Goal: Task Accomplishment & Management: Complete application form

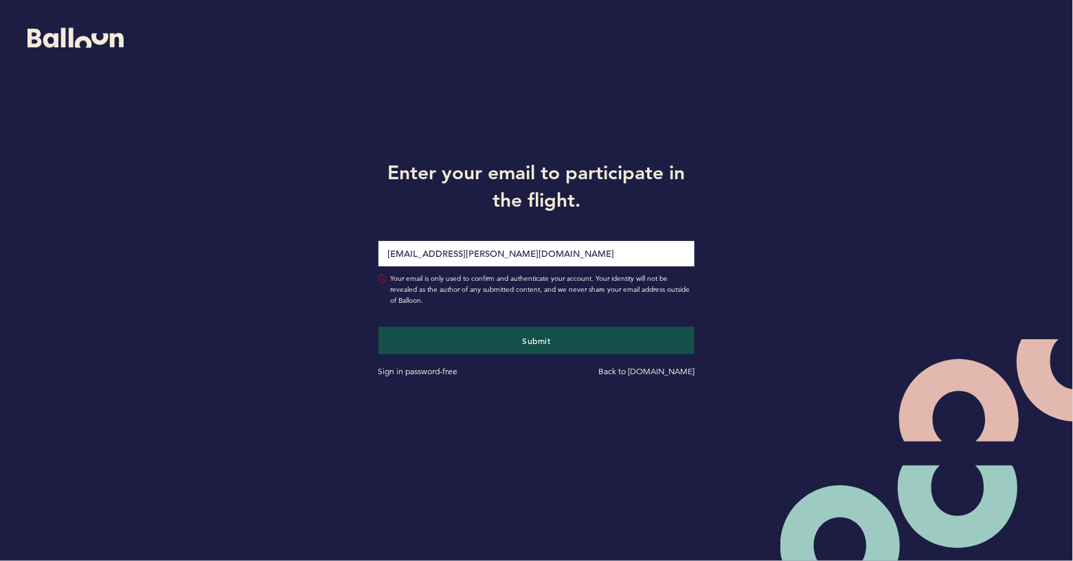
type input "[EMAIL_ADDRESS][PERSON_NAME][DOMAIN_NAME]"
click at [379, 327] on button "Submit" at bounding box center [537, 340] width 317 height 27
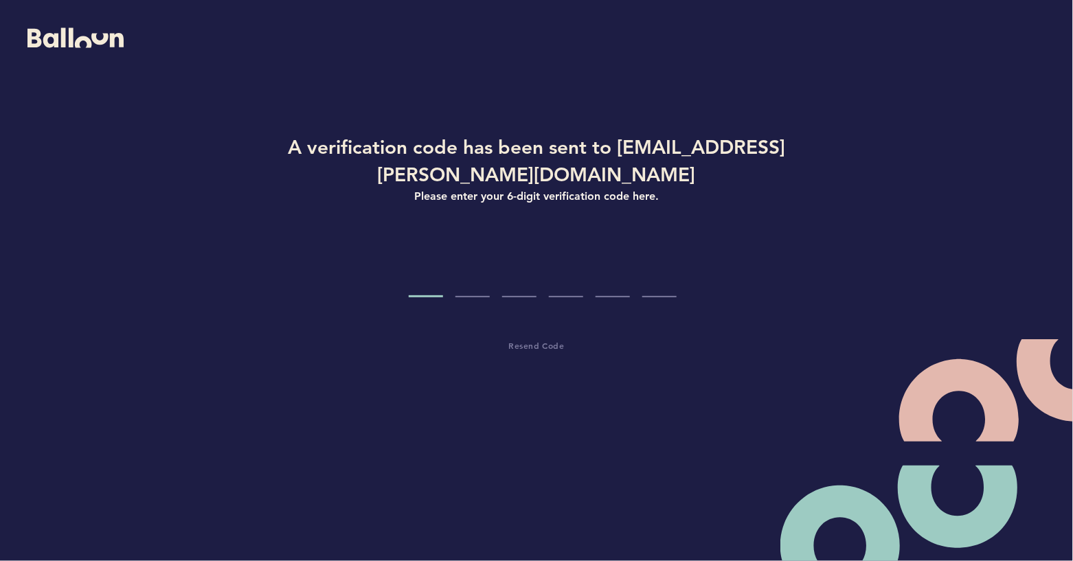
click at [432, 292] on input "Code digit 1" at bounding box center [426, 272] width 34 height 52
type input "0"
type input "8"
type input "5"
type input "1"
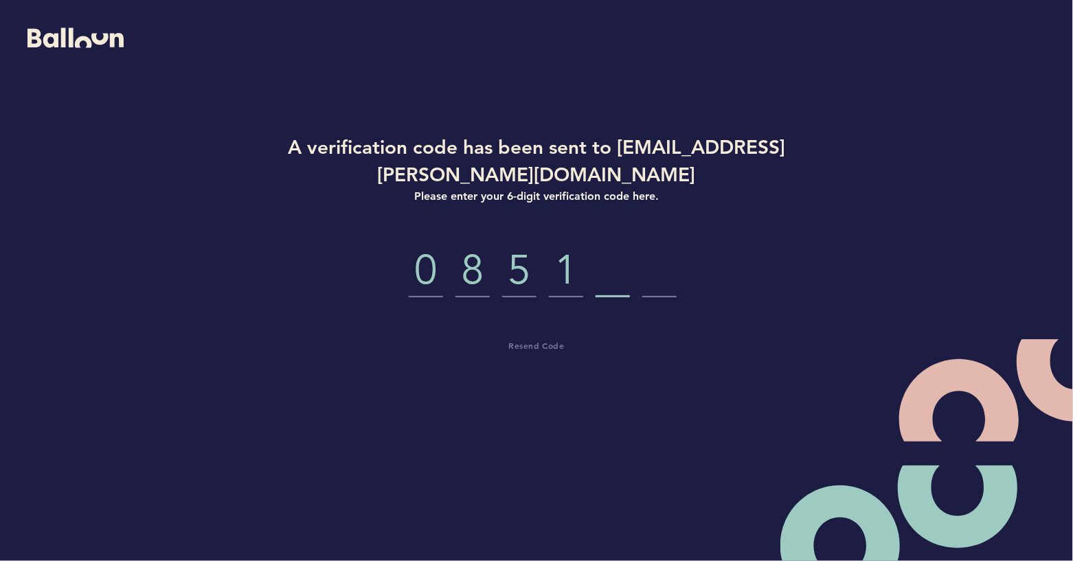
type input "4"
type input "2"
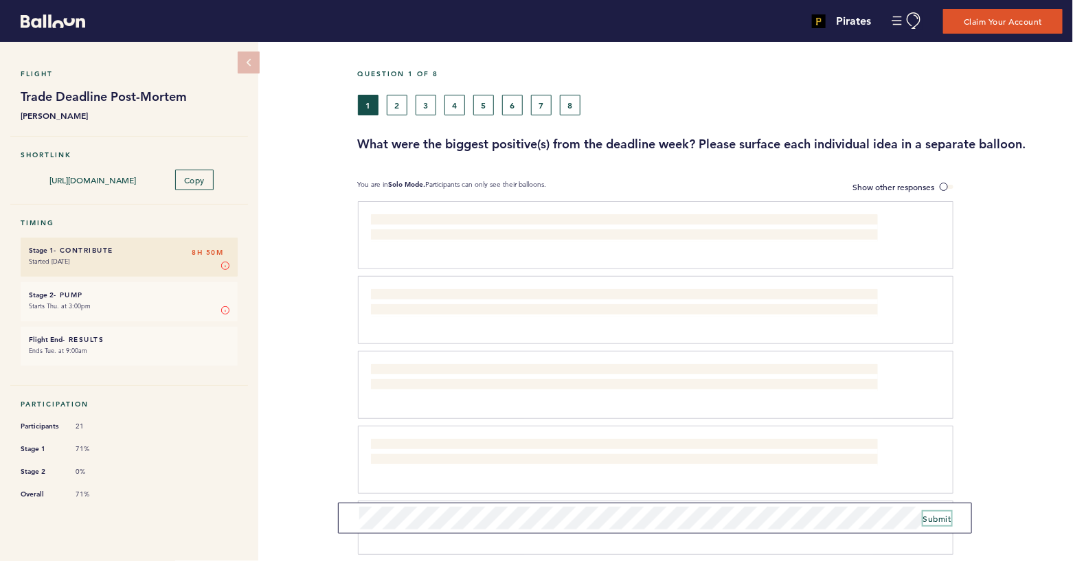
click at [942, 513] on button "Submit" at bounding box center [938, 519] width 28 height 14
click at [943, 515] on span "Submit" at bounding box center [938, 513] width 28 height 11
click at [399, 102] on button "2" at bounding box center [397, 105] width 21 height 21
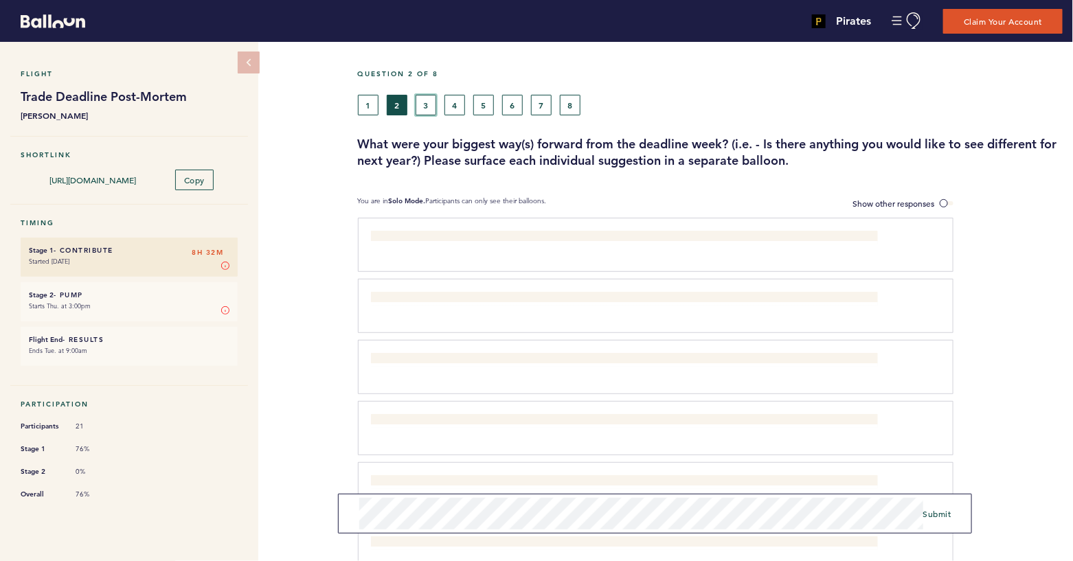
click at [421, 100] on button "3" at bounding box center [426, 105] width 21 height 21
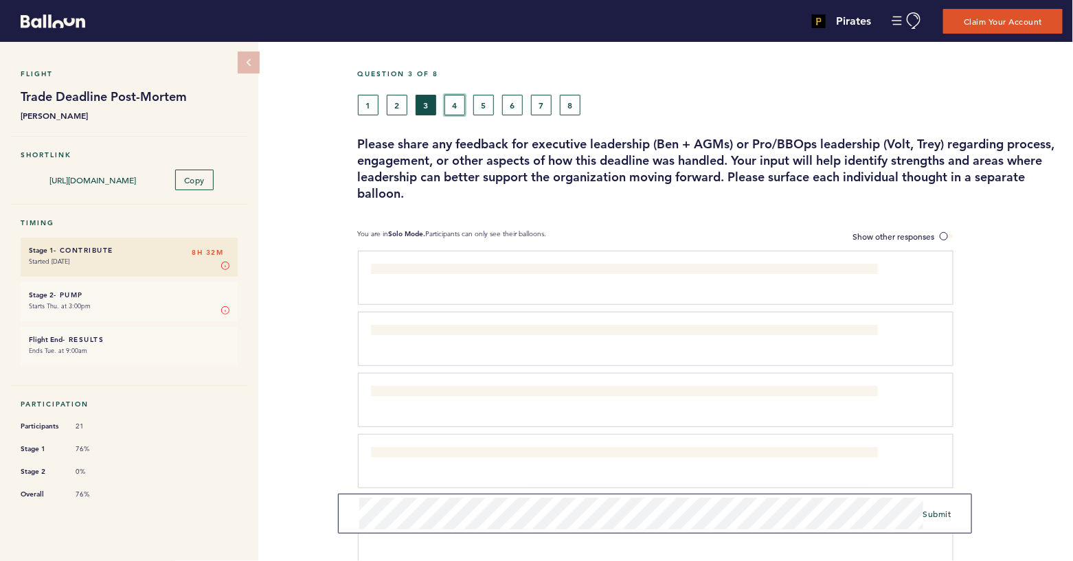
click at [454, 100] on button "4" at bounding box center [455, 105] width 21 height 21
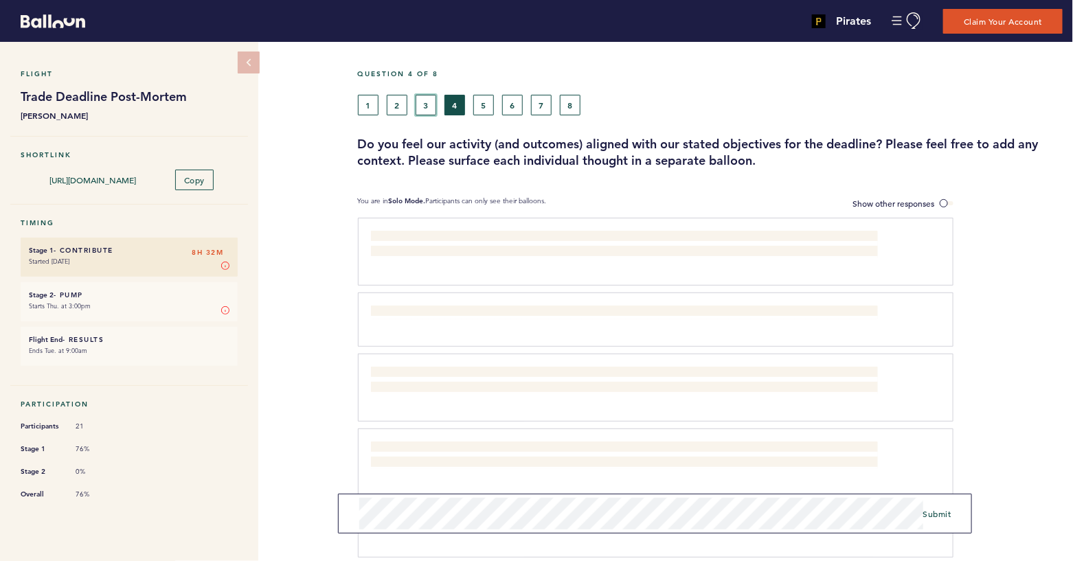
click at [429, 102] on button "3" at bounding box center [426, 105] width 21 height 21
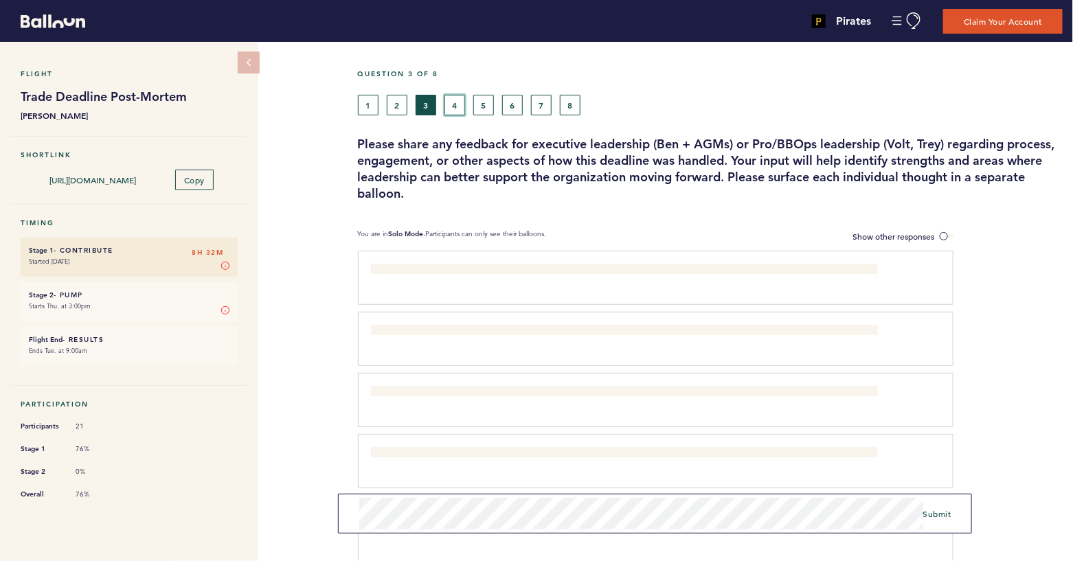
click at [458, 107] on button "4" at bounding box center [455, 105] width 21 height 21
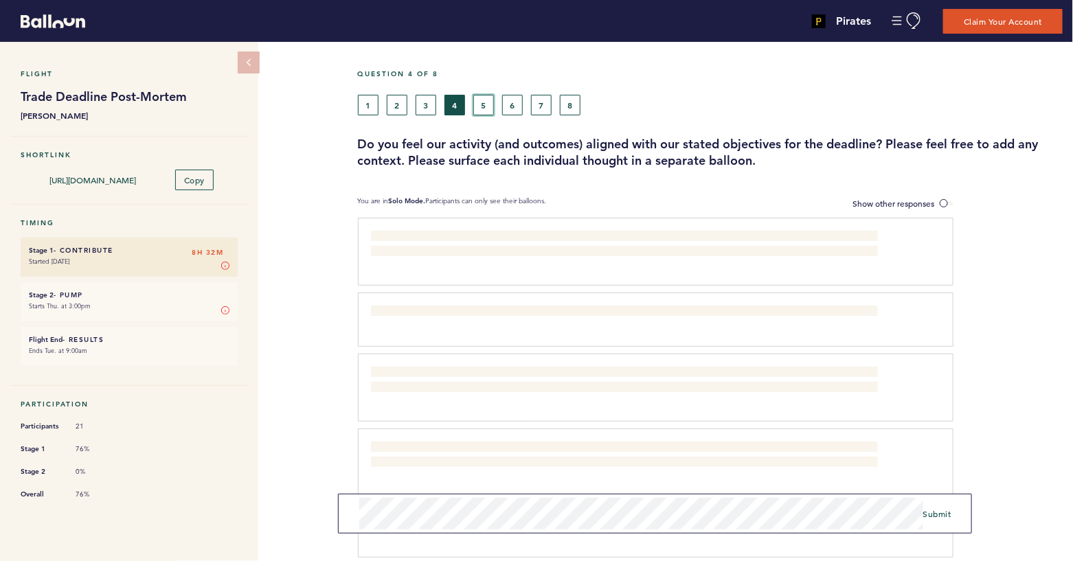
click at [481, 102] on button "5" at bounding box center [483, 105] width 21 height 21
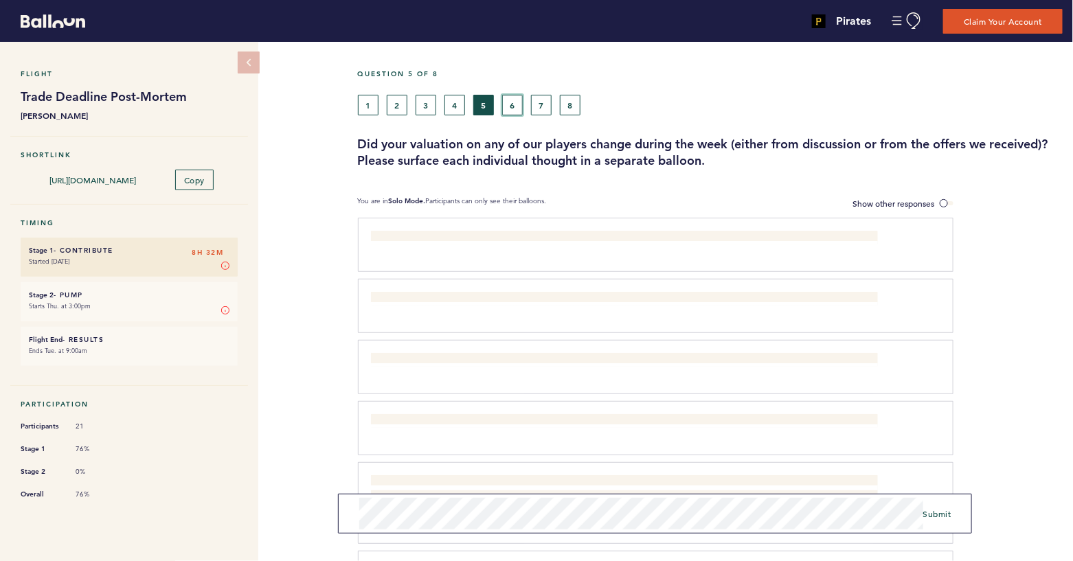
click at [513, 102] on button "6" at bounding box center [512, 105] width 21 height 21
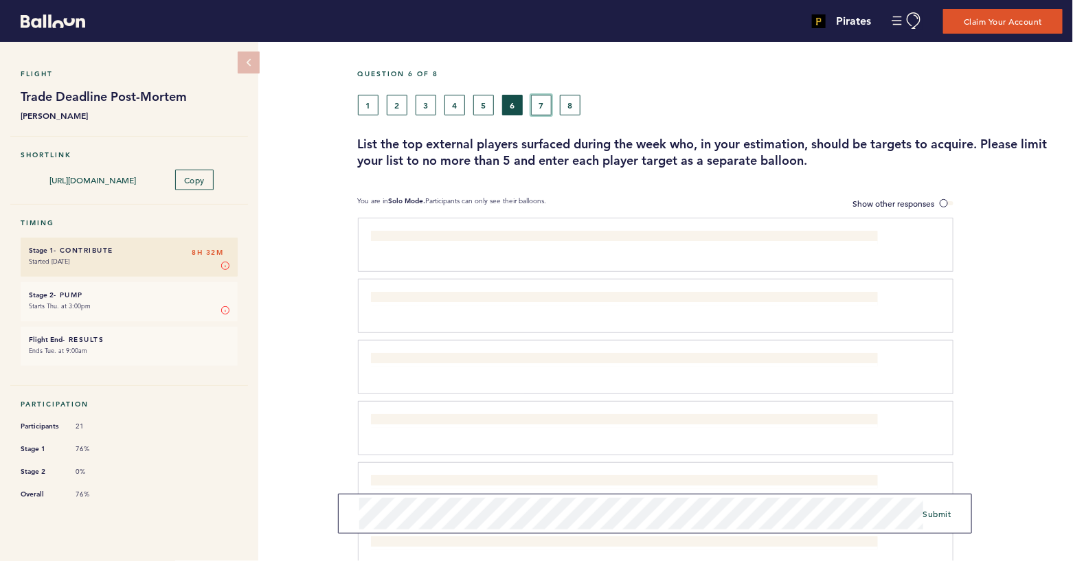
click at [537, 100] on button "7" at bounding box center [541, 105] width 21 height 21
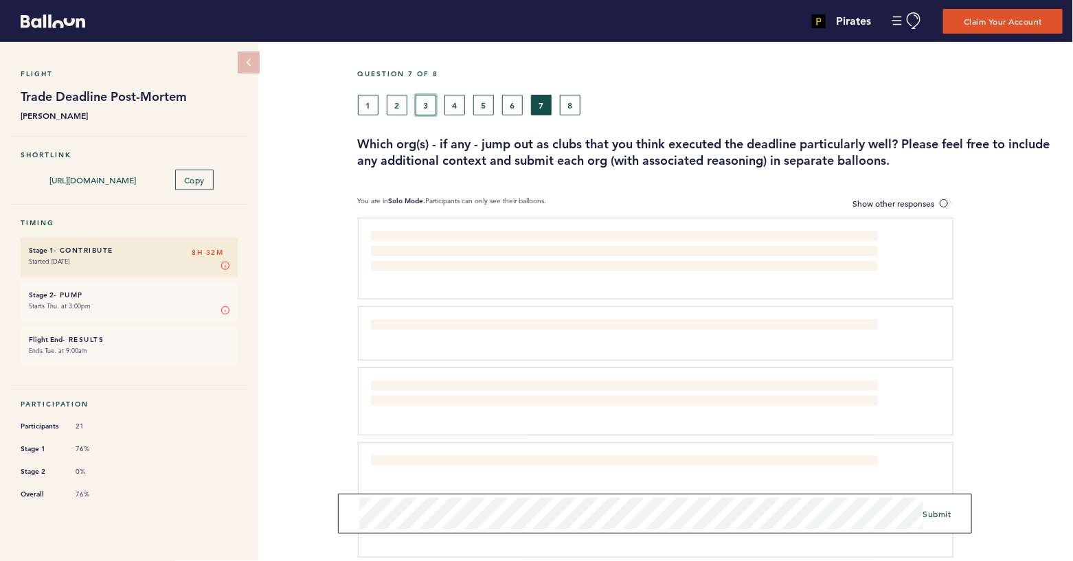
click at [416, 103] on button "3" at bounding box center [426, 105] width 21 height 21
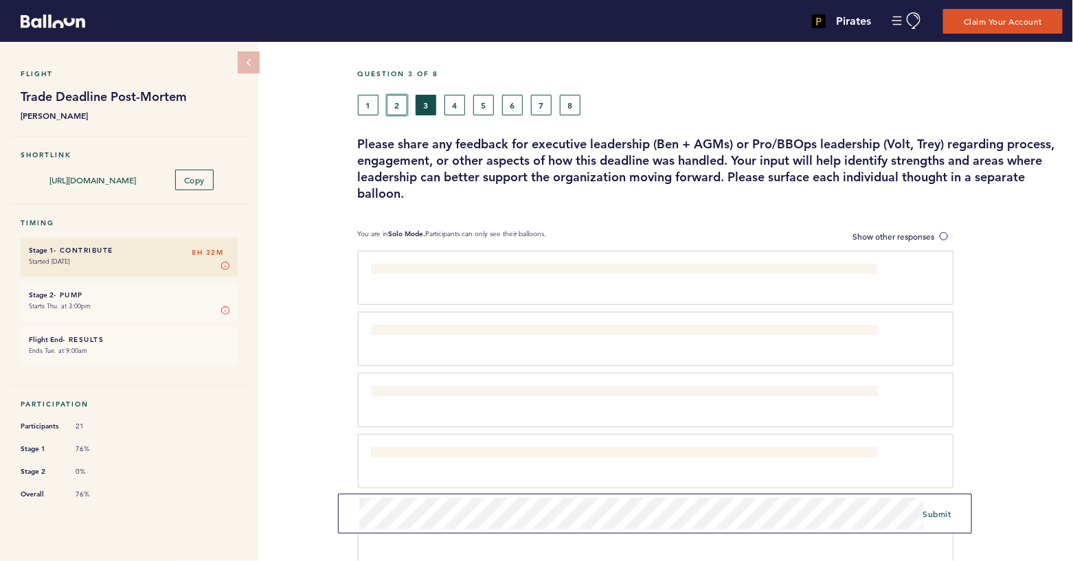
click at [396, 102] on button "2" at bounding box center [397, 105] width 21 height 21
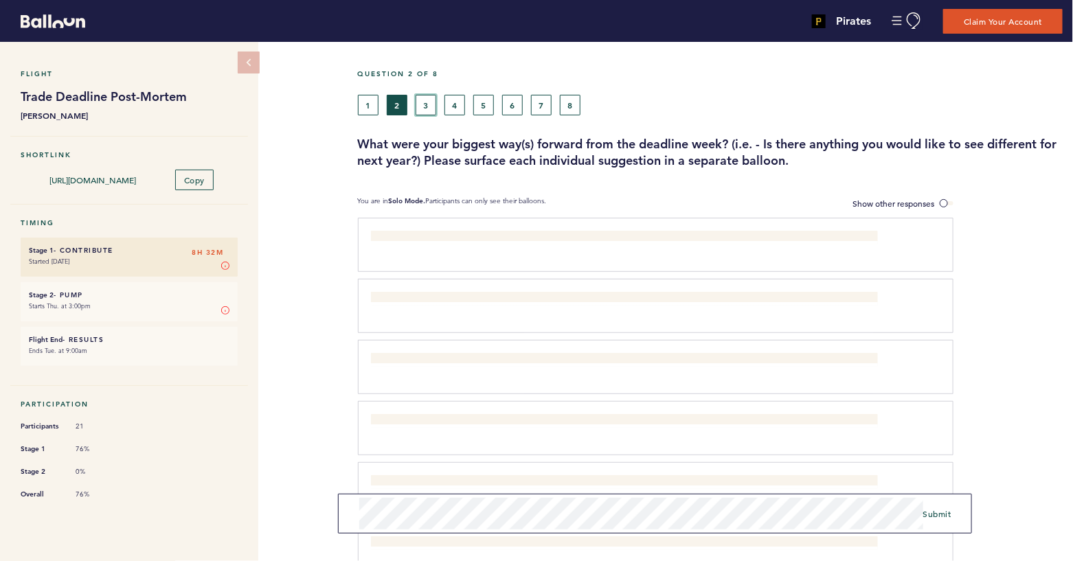
click at [426, 100] on button "3" at bounding box center [426, 105] width 21 height 21
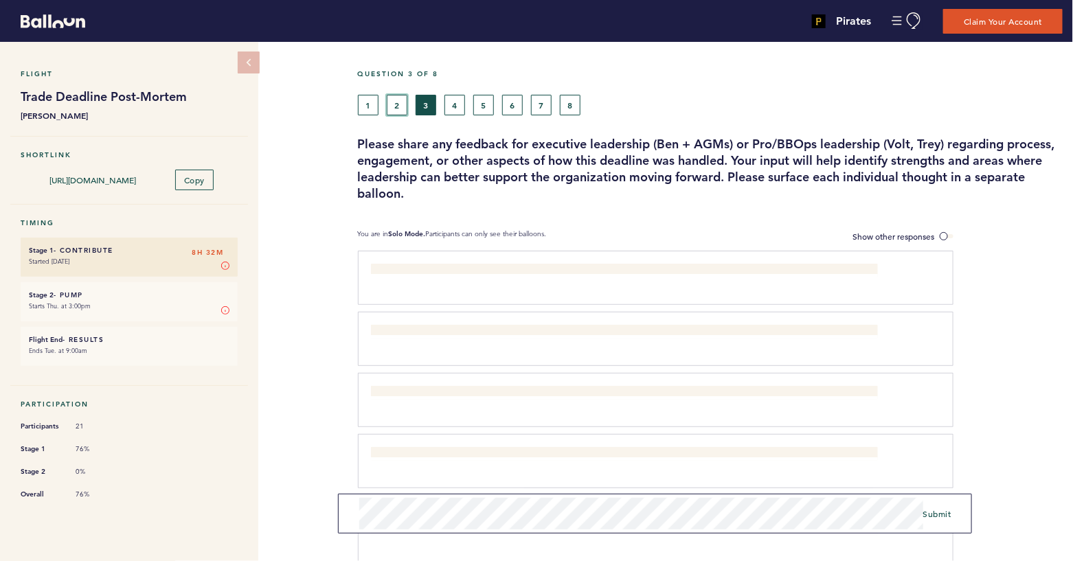
click at [392, 107] on button "2" at bounding box center [397, 105] width 21 height 21
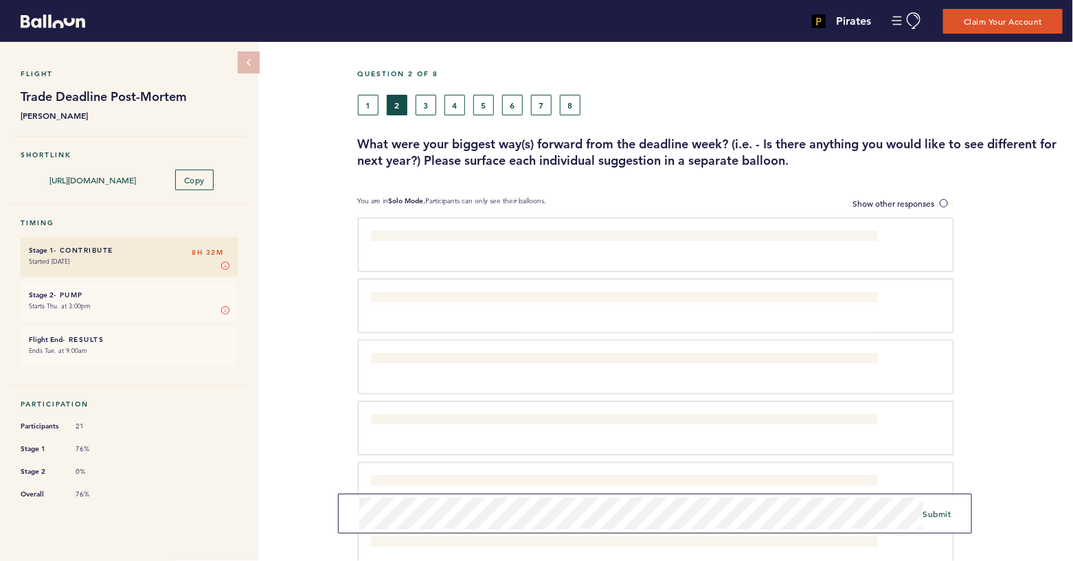
click at [936, 513] on span "Submit" at bounding box center [938, 513] width 28 height 11
click at [434, 101] on button "3" at bounding box center [426, 105] width 21 height 21
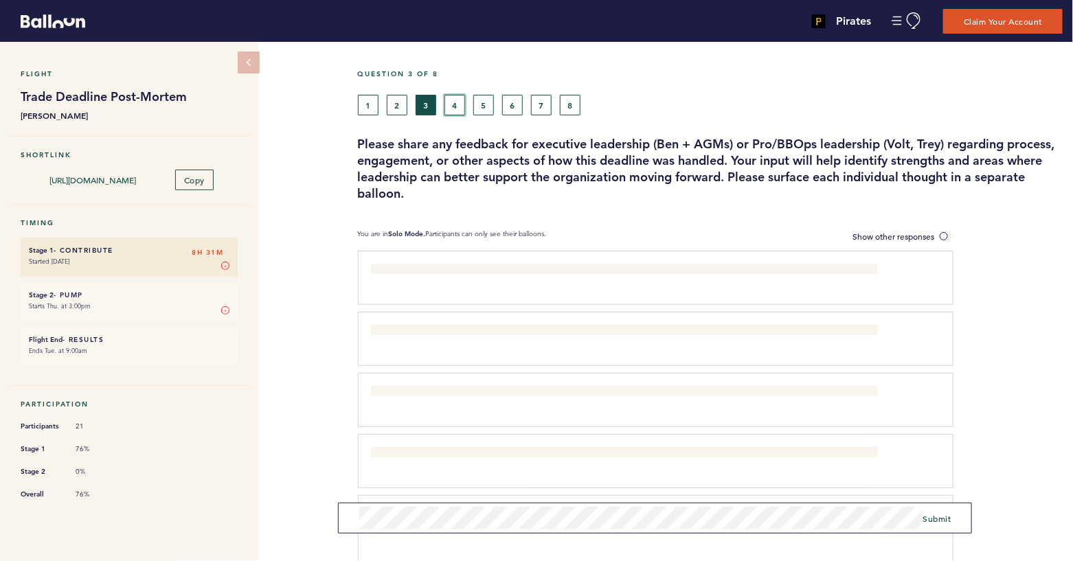
click at [447, 102] on button "4" at bounding box center [455, 105] width 21 height 21
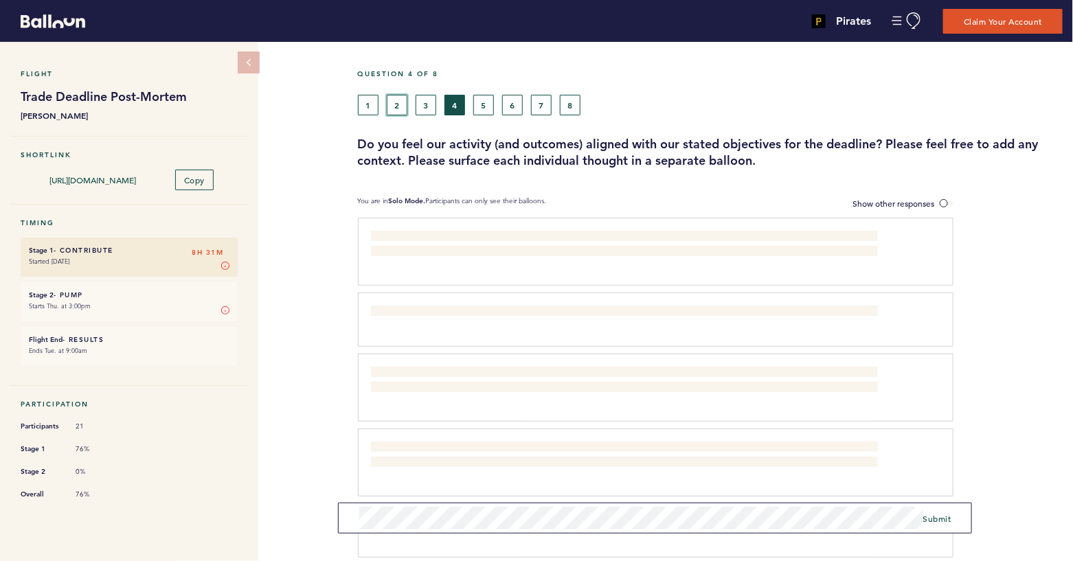
click at [399, 103] on button "2" at bounding box center [397, 105] width 21 height 21
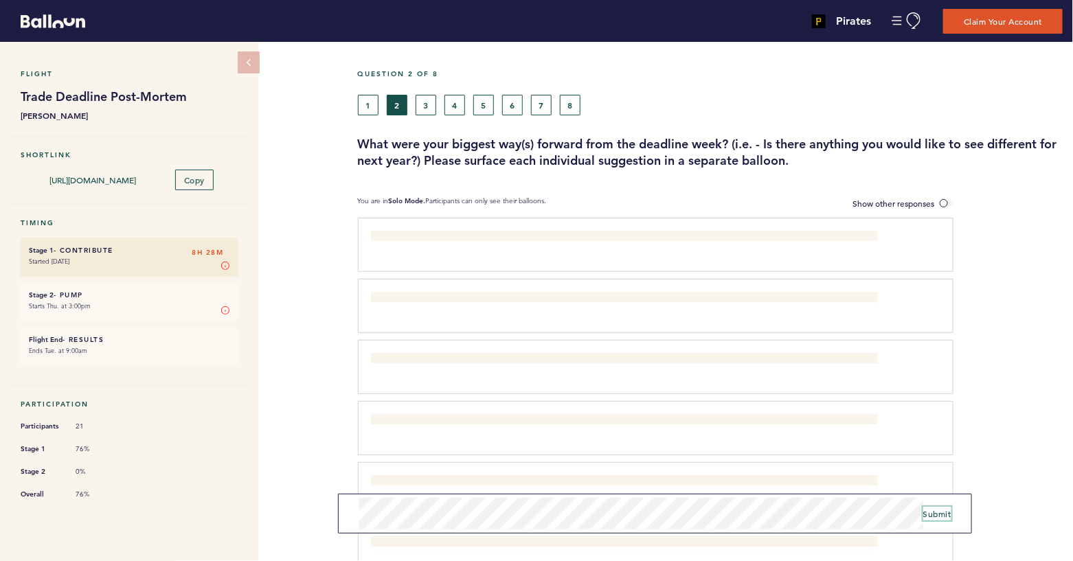
click at [943, 517] on span "Submit" at bounding box center [938, 513] width 28 height 11
click at [423, 106] on button "3" at bounding box center [426, 105] width 21 height 21
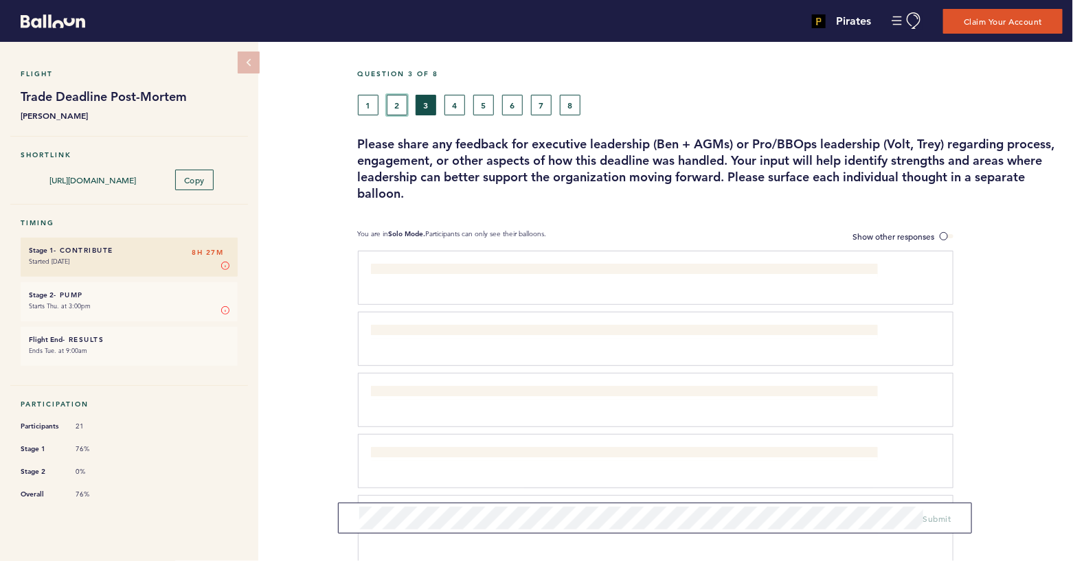
click at [406, 104] on button "2" at bounding box center [397, 105] width 21 height 21
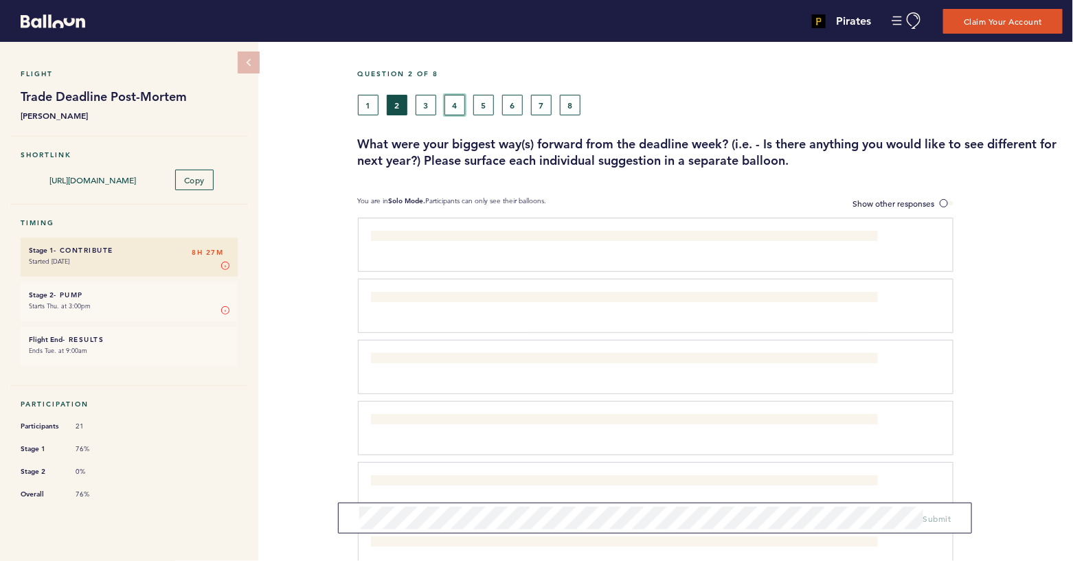
click at [449, 105] on button "4" at bounding box center [455, 105] width 21 height 21
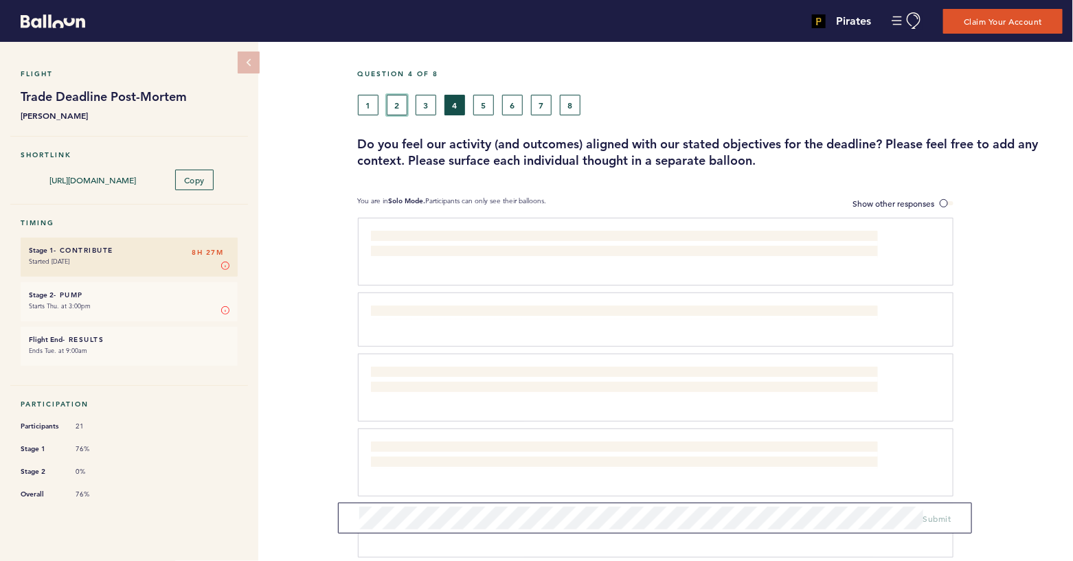
click at [398, 102] on button "2" at bounding box center [397, 105] width 21 height 21
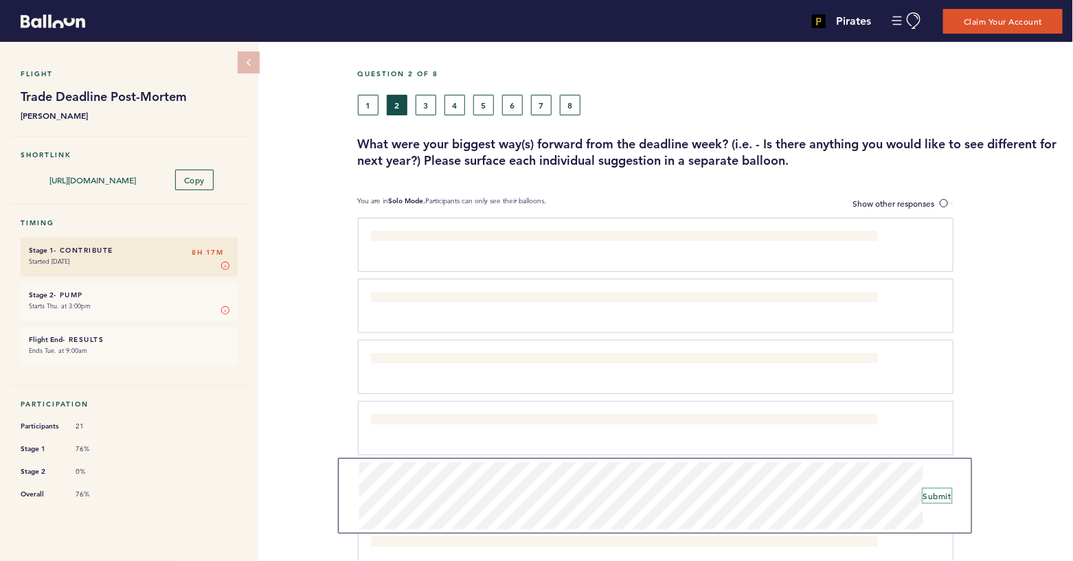
click at [937, 495] on span "Submit" at bounding box center [938, 496] width 28 height 11
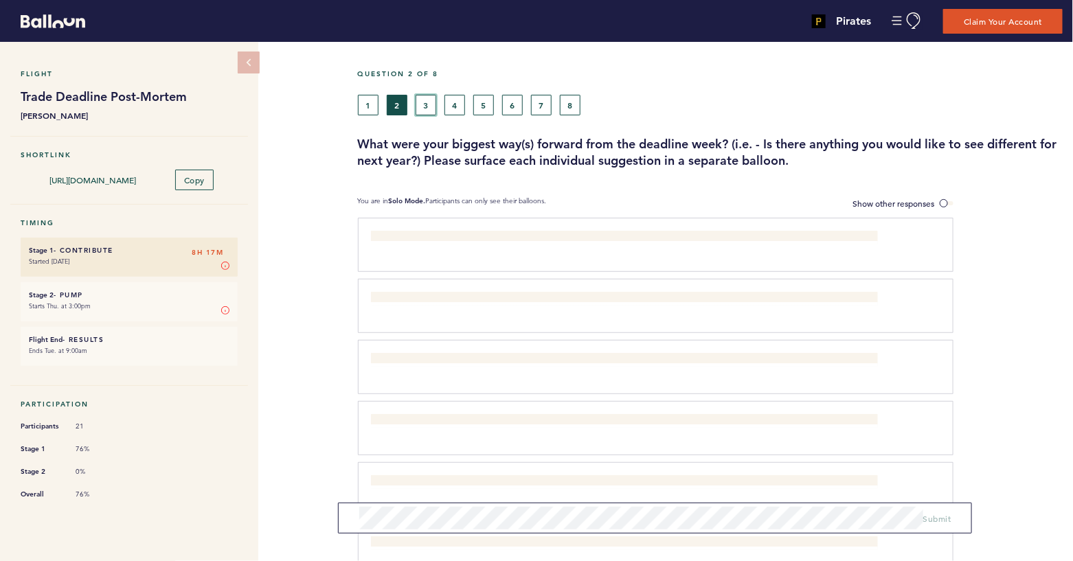
click at [432, 111] on button "3" at bounding box center [426, 105] width 21 height 21
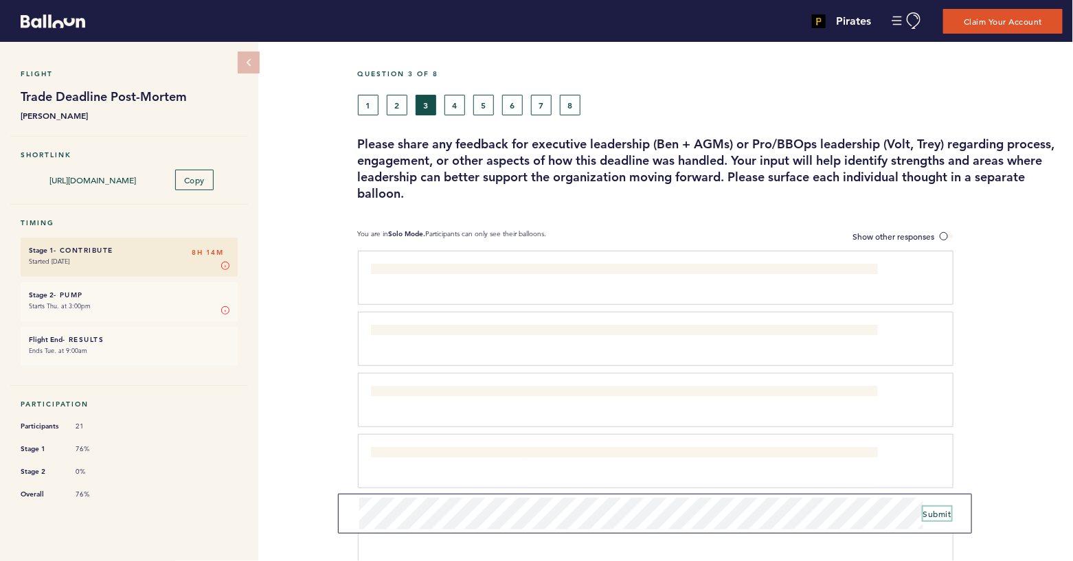
click at [938, 514] on span "Submit" at bounding box center [938, 513] width 28 height 11
click at [396, 106] on button "2" at bounding box center [397, 105] width 21 height 21
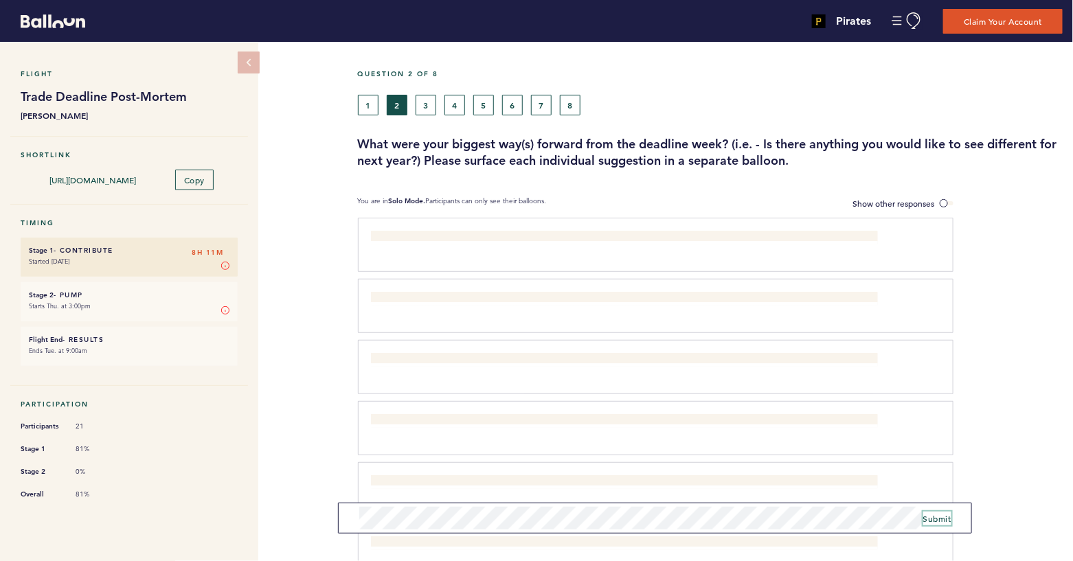
click at [933, 518] on span "Submit" at bounding box center [938, 518] width 28 height 11
click at [425, 105] on button "3" at bounding box center [426, 105] width 21 height 21
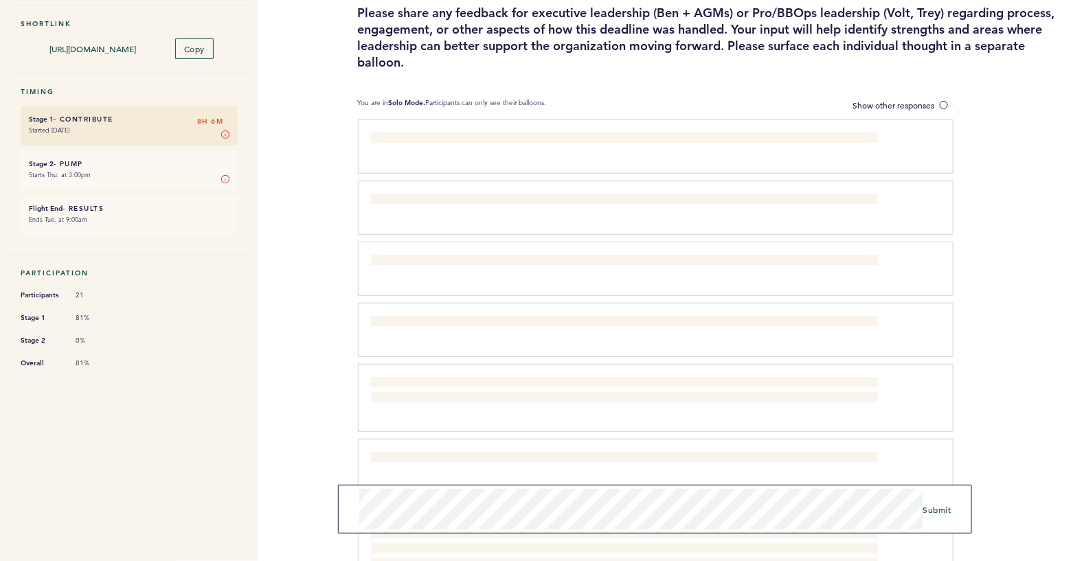
scroll to position [150, 0]
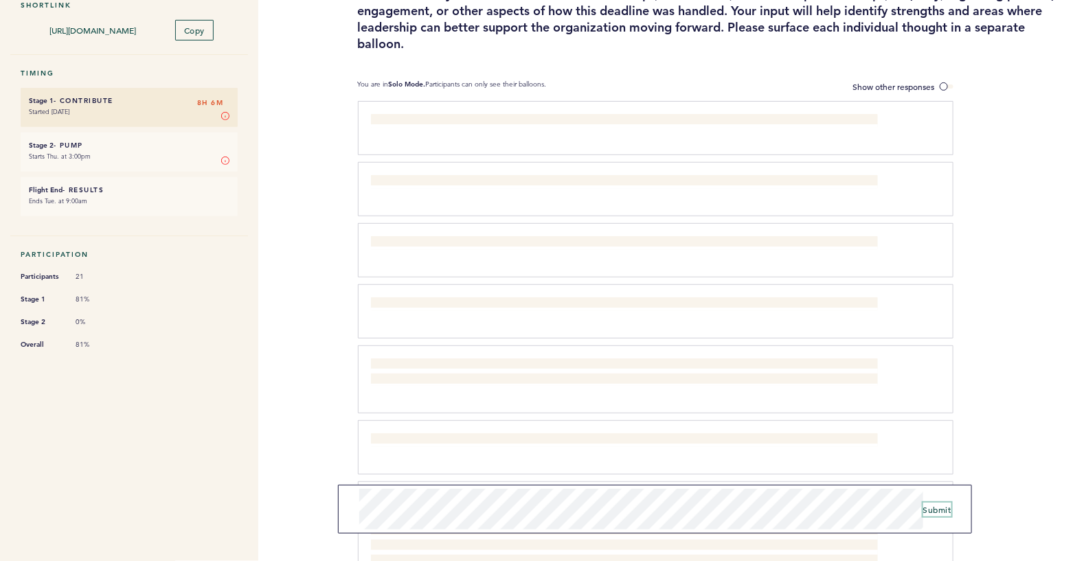
click at [943, 510] on span "Submit" at bounding box center [938, 509] width 28 height 11
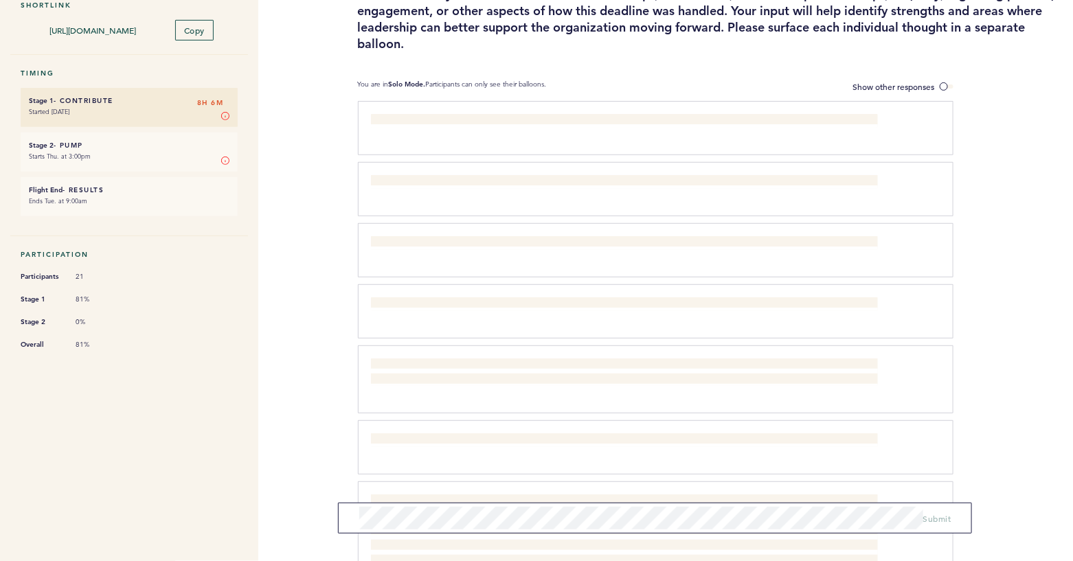
scroll to position [0, 0]
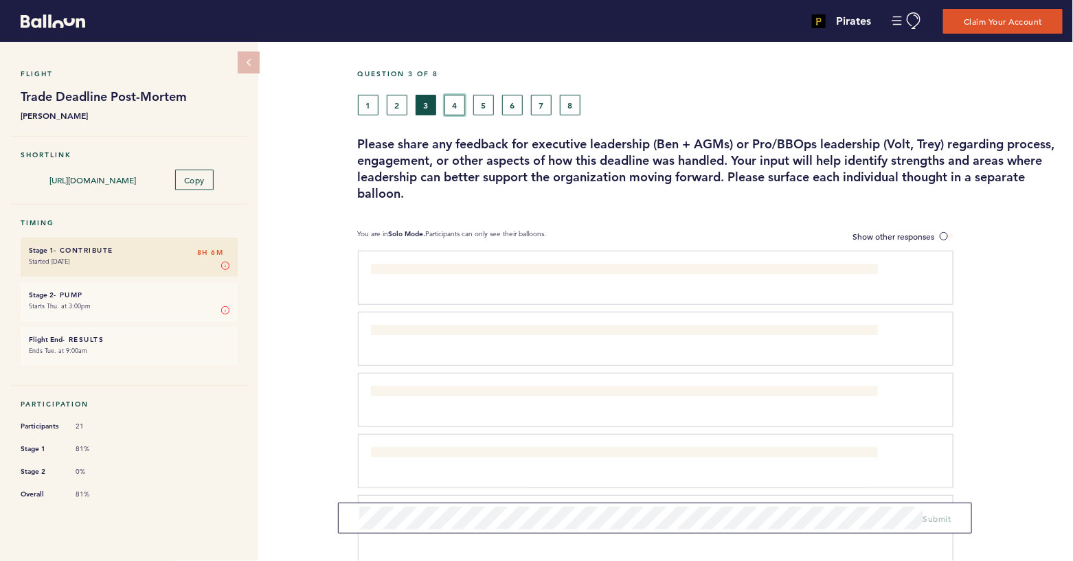
click at [451, 102] on button "4" at bounding box center [455, 105] width 21 height 21
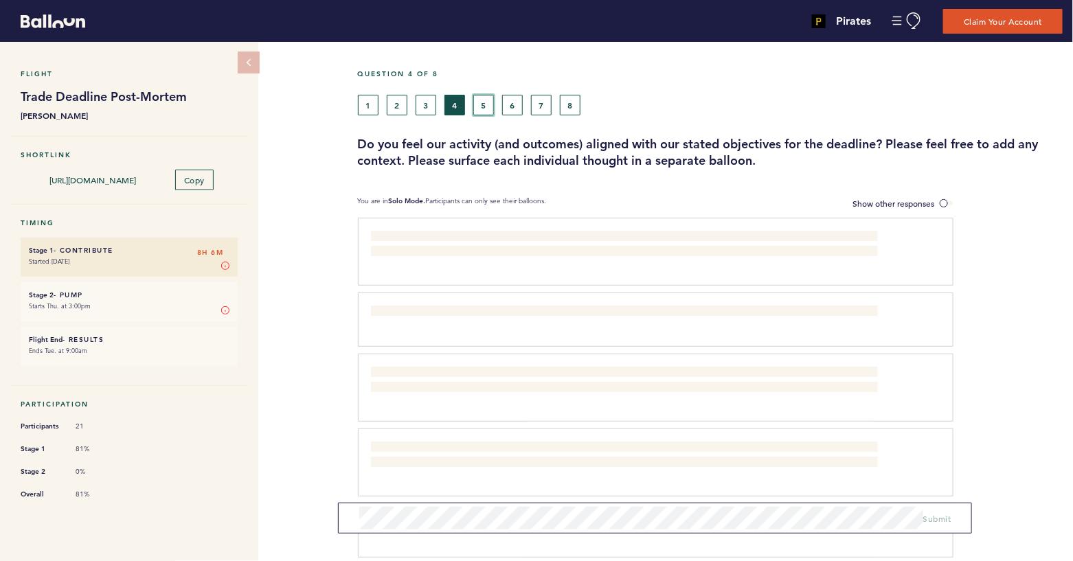
click at [486, 101] on button "5" at bounding box center [483, 105] width 21 height 21
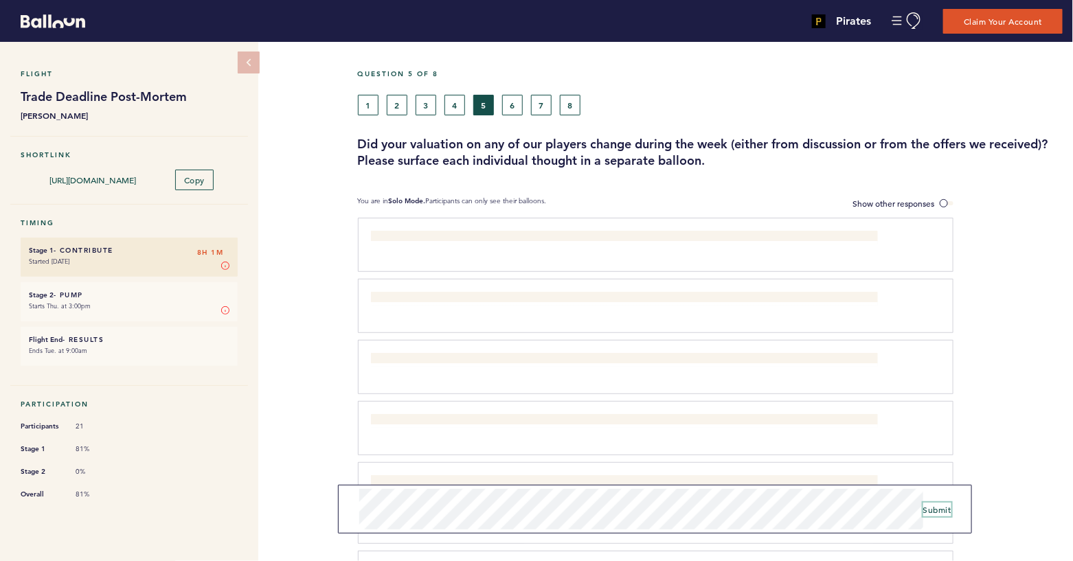
click at [936, 508] on span "Submit" at bounding box center [938, 509] width 28 height 11
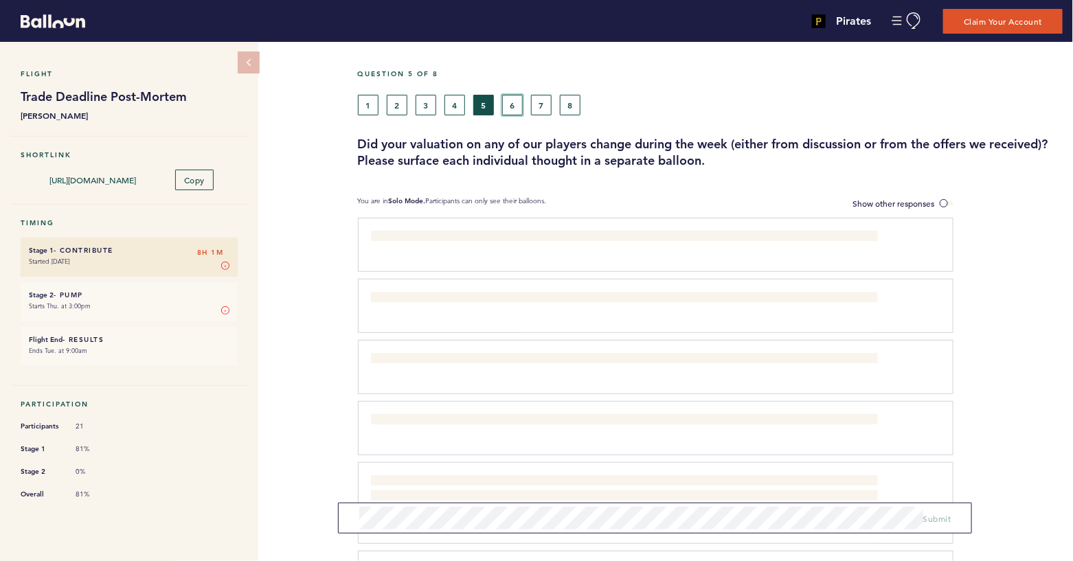
click at [512, 102] on button "6" at bounding box center [512, 105] width 21 height 21
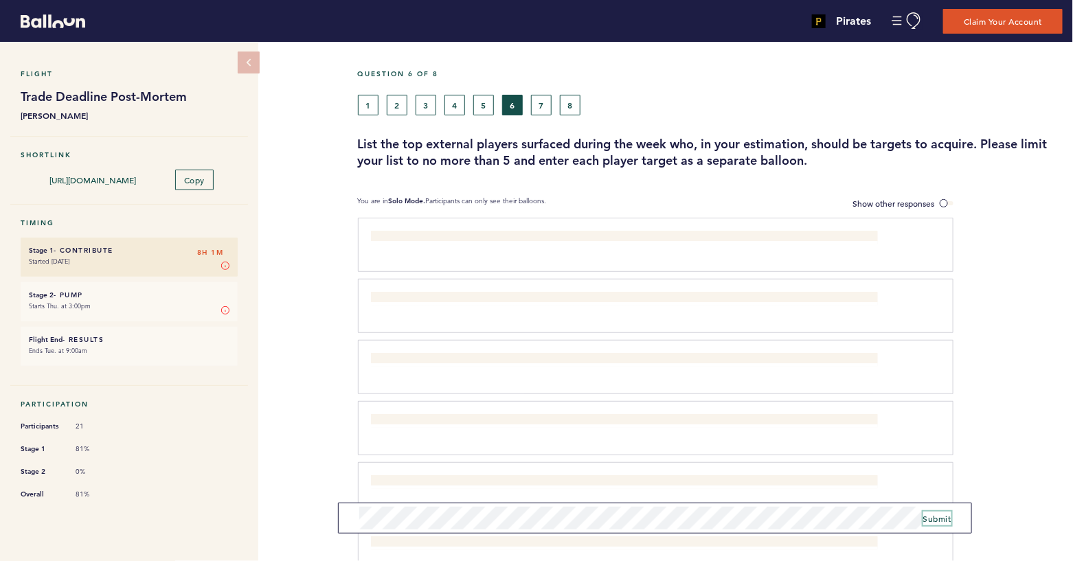
click at [935, 518] on span "Submit" at bounding box center [938, 518] width 28 height 11
click at [939, 515] on span "Submit" at bounding box center [938, 518] width 28 height 11
click at [939, 516] on span "Submit" at bounding box center [938, 518] width 28 height 11
click at [933, 524] on button "Submit" at bounding box center [938, 519] width 28 height 14
click at [937, 522] on span "Submit" at bounding box center [938, 518] width 28 height 11
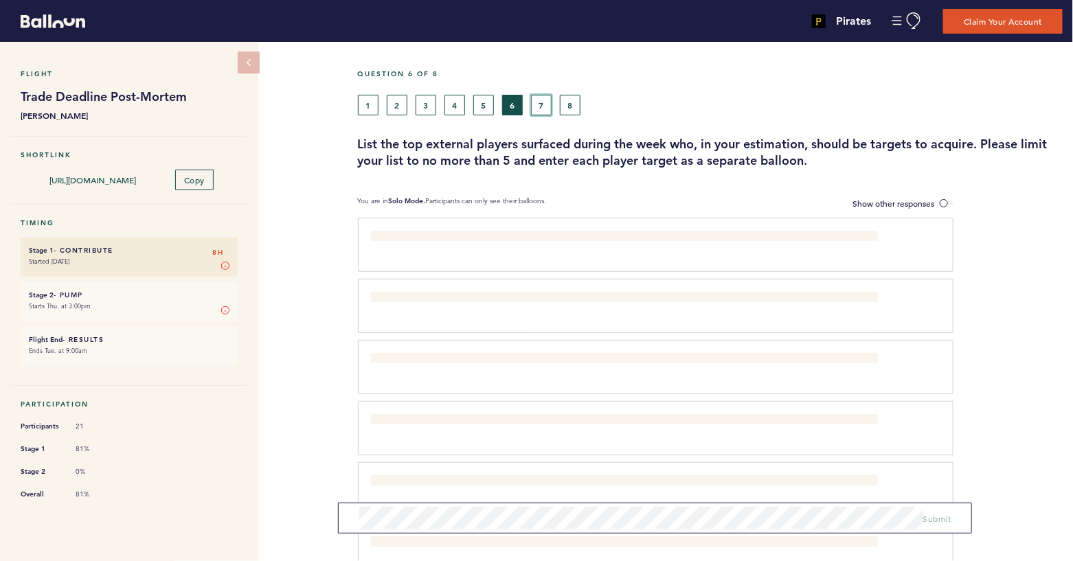
click at [538, 102] on button "7" at bounding box center [541, 105] width 21 height 21
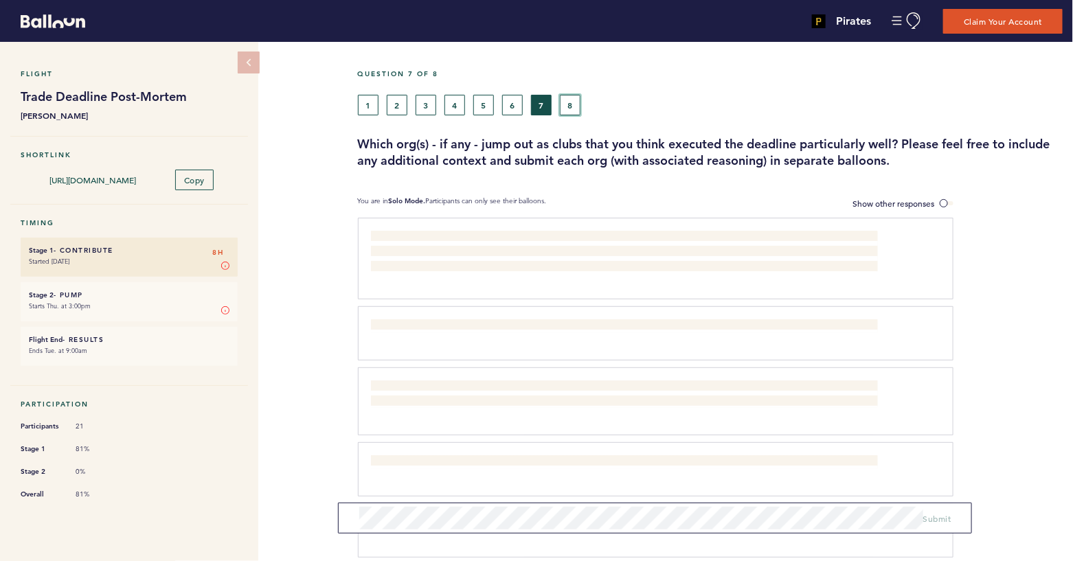
click at [568, 104] on button "8" at bounding box center [570, 105] width 21 height 21
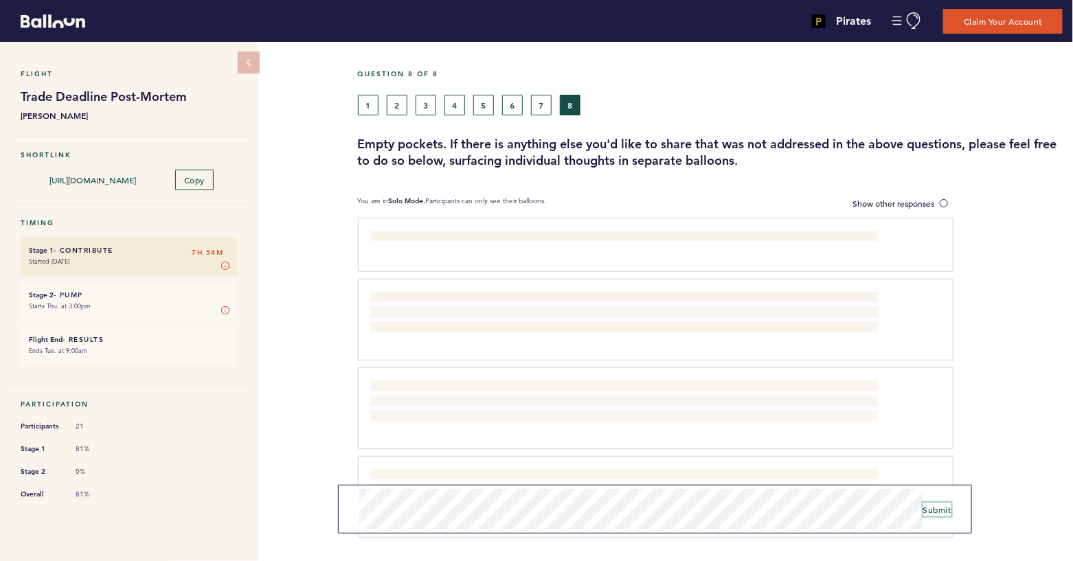
click at [939, 511] on span "Submit" at bounding box center [938, 509] width 28 height 11
